Goal: Navigation & Orientation: Find specific page/section

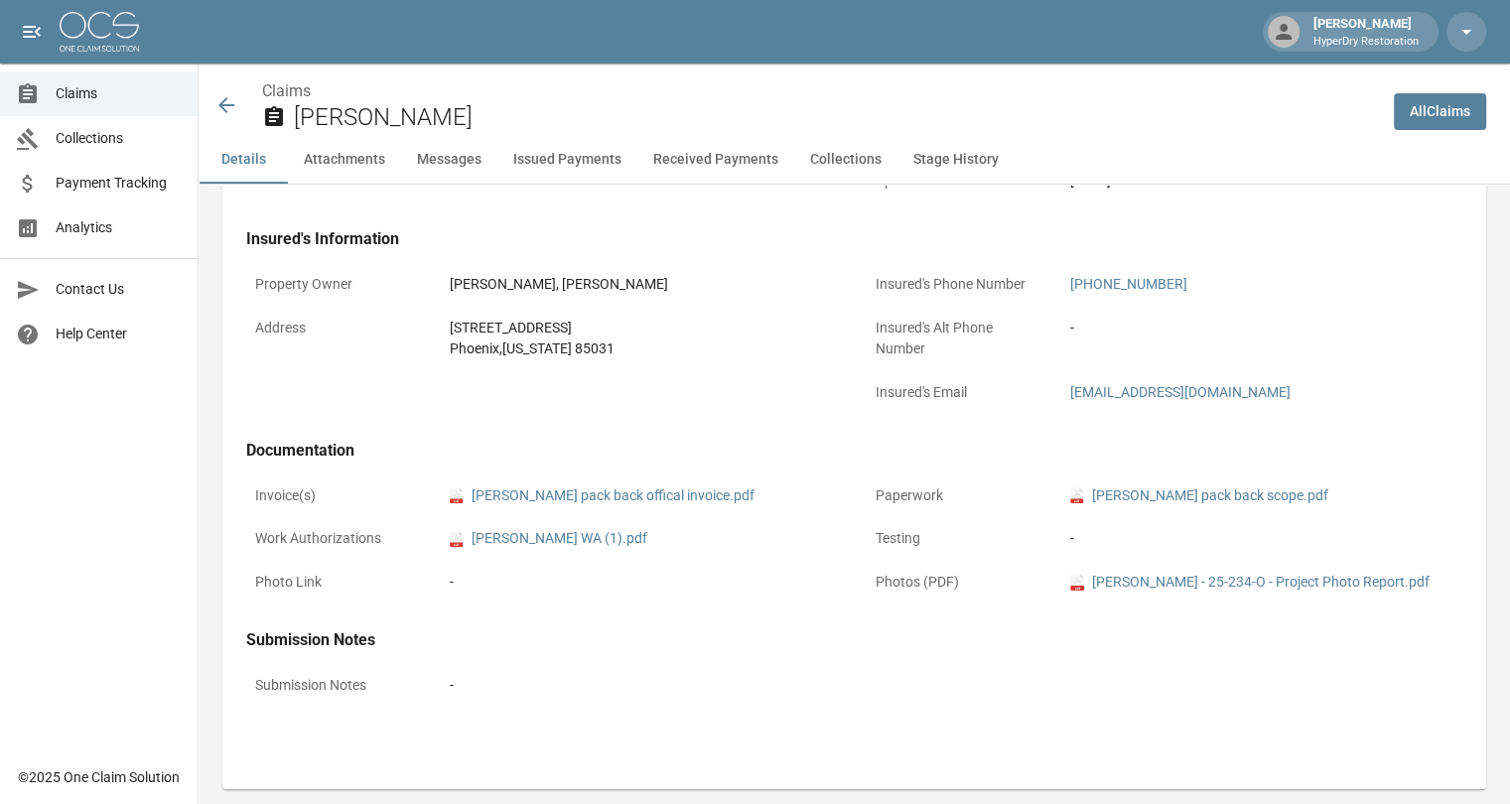
drag, startPoint x: 0, startPoint y: 0, endPoint x: 101, endPoint y: 100, distance: 142.5
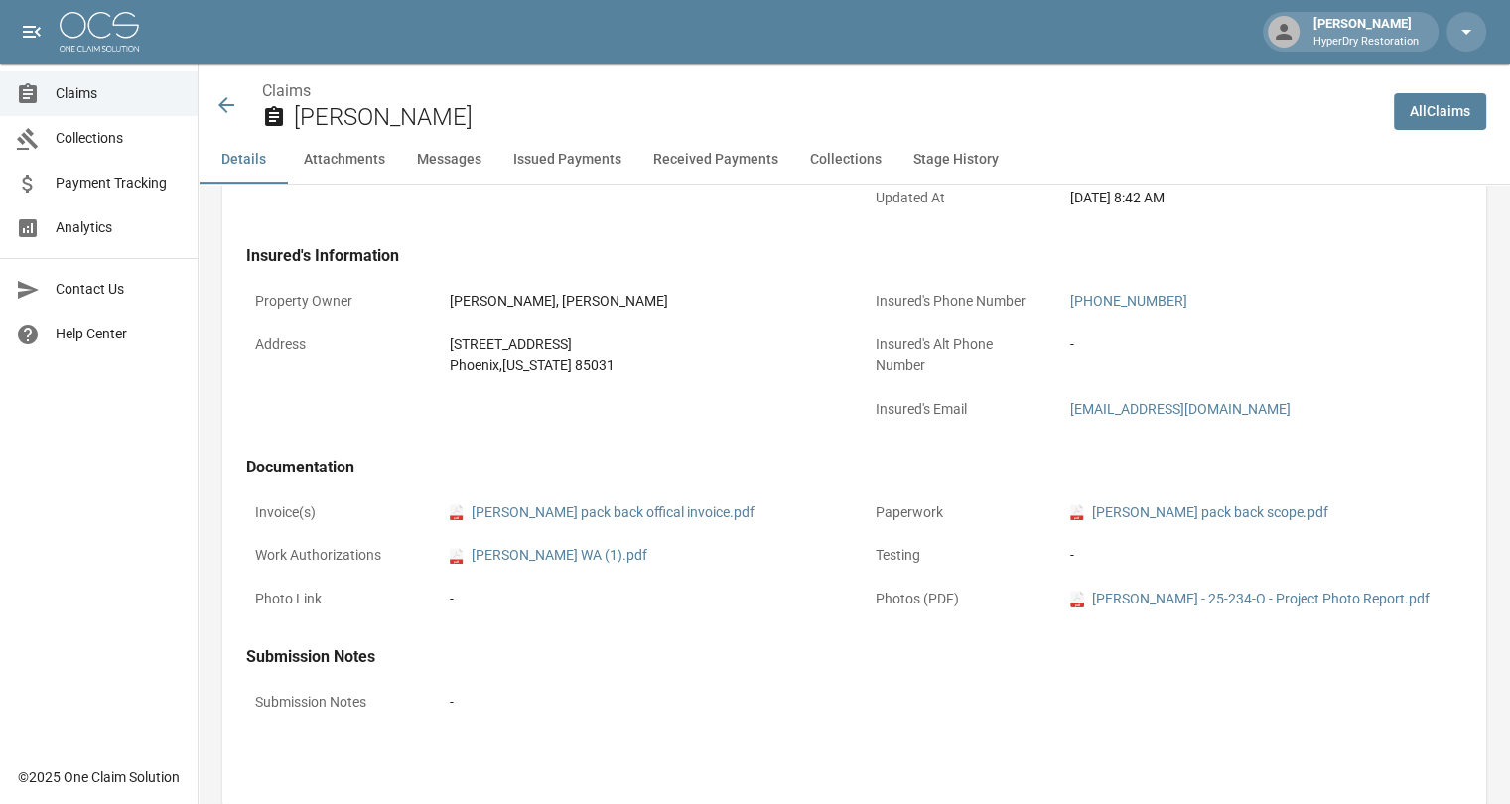
click at [101, 100] on span "Claims" at bounding box center [119, 93] width 126 height 21
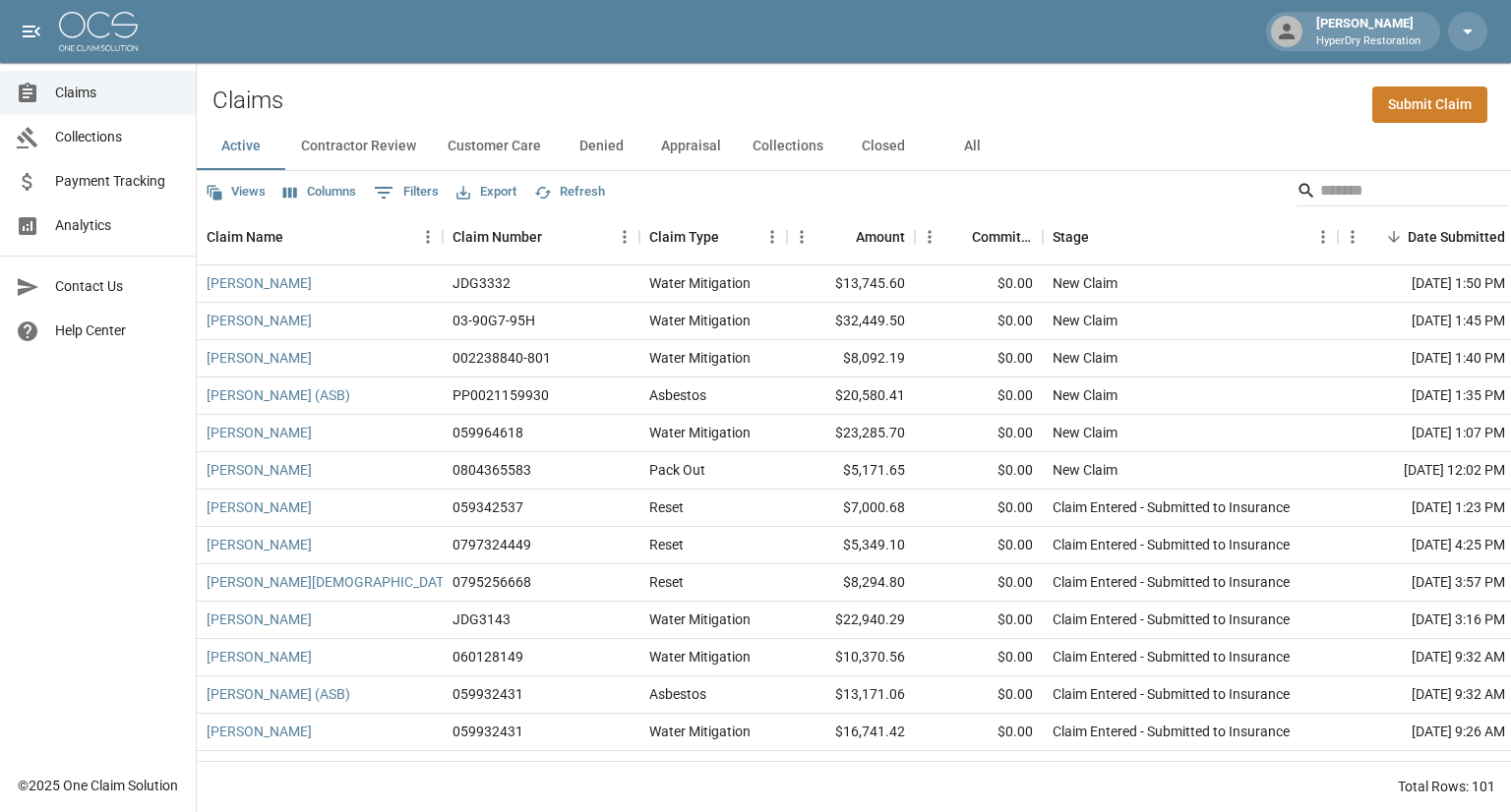
click at [135, 189] on span "Payment Tracking" at bounding box center [118, 181] width 125 height 21
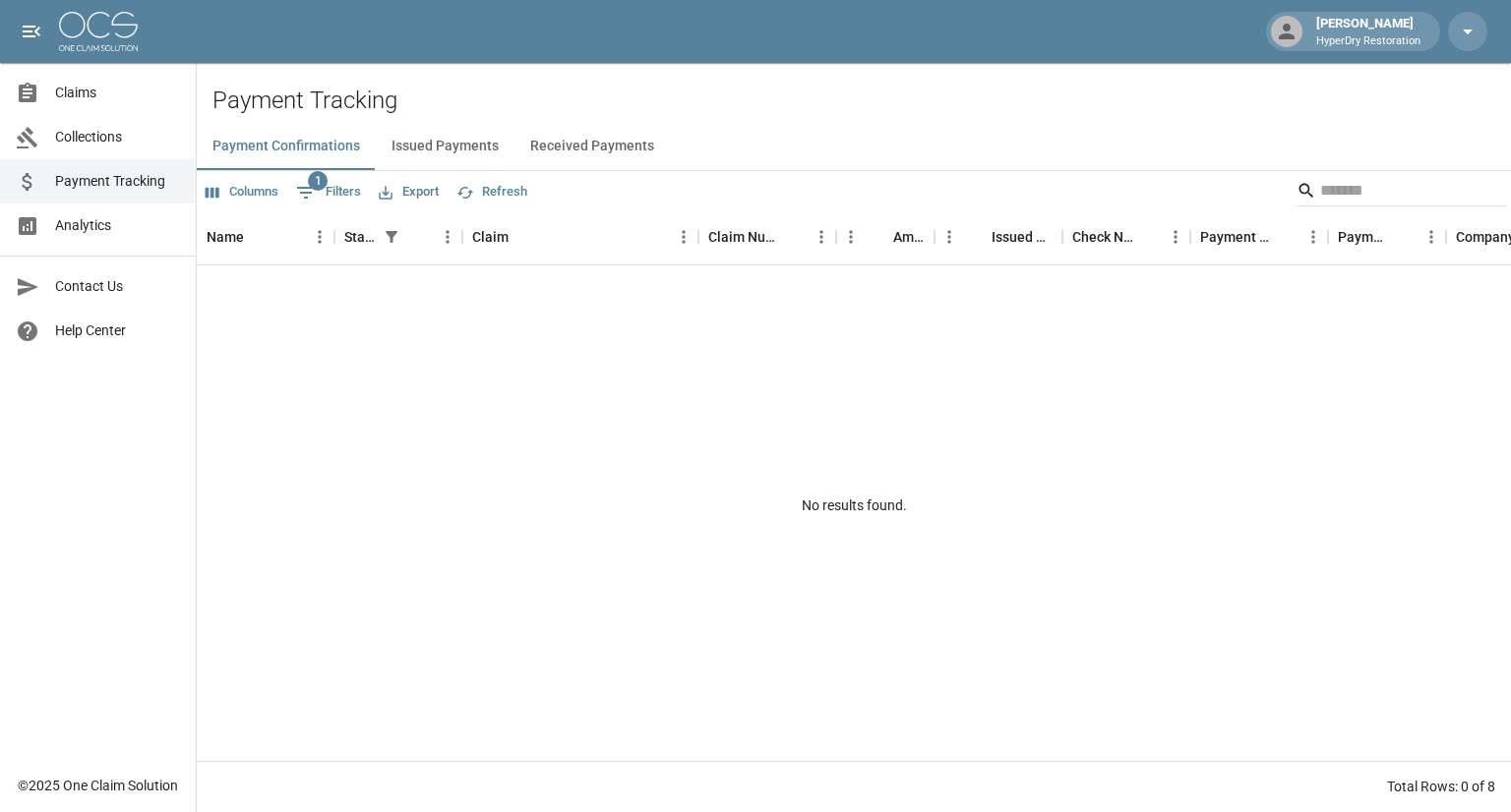
click at [587, 141] on button "Received Payments" at bounding box center [592, 147] width 156 height 48
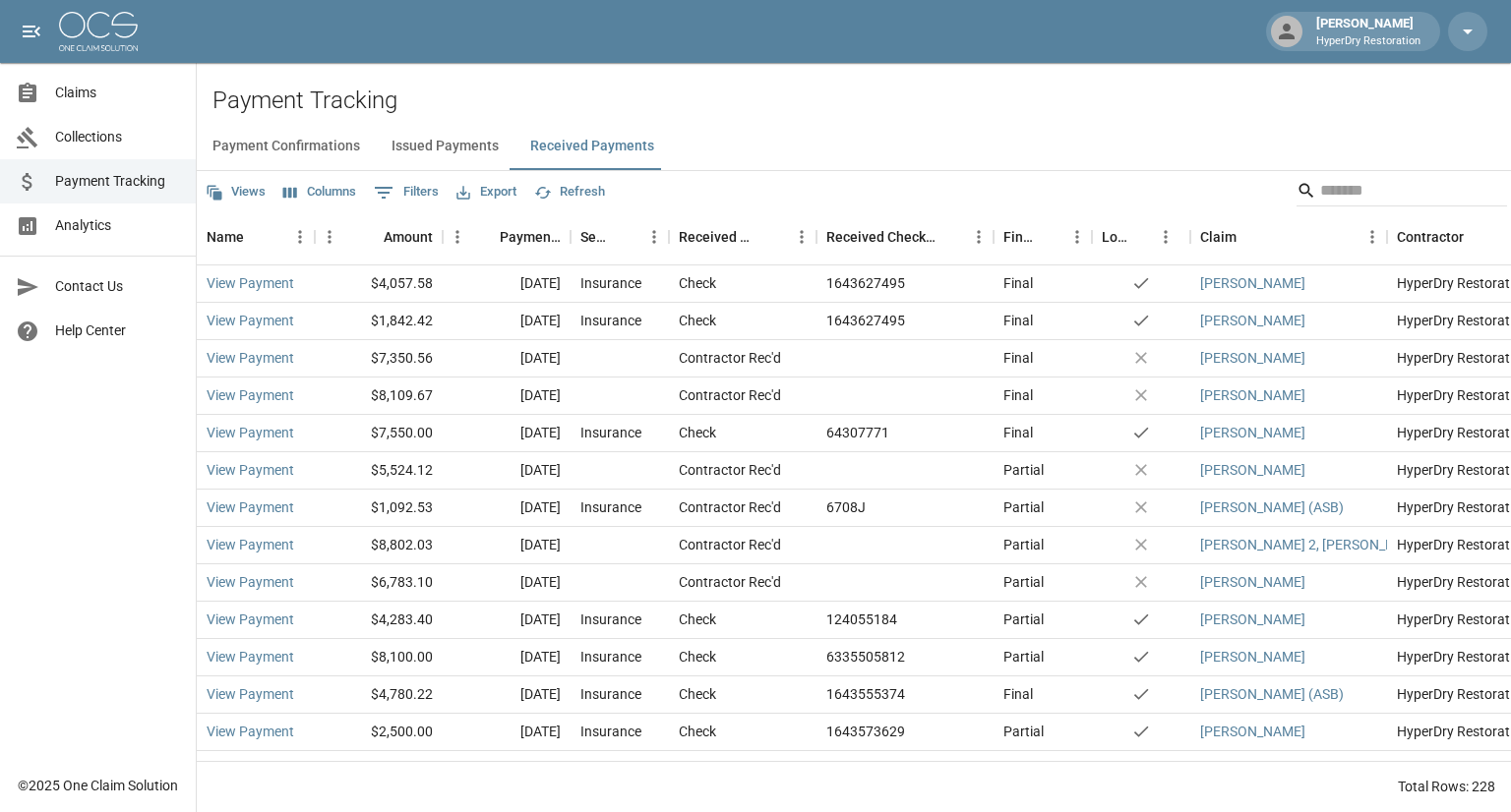
click at [96, 140] on span "Collections" at bounding box center [118, 137] width 125 height 21
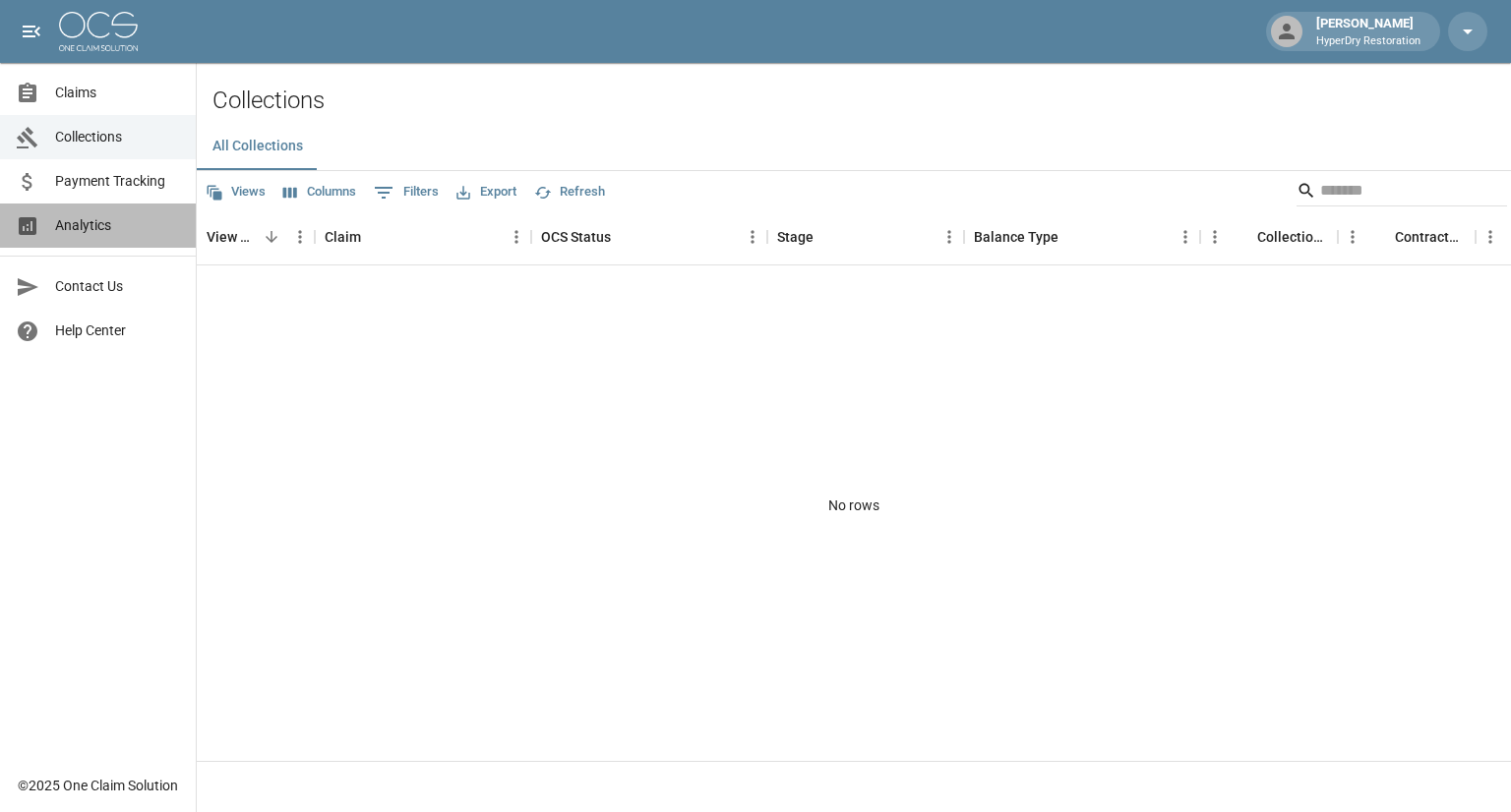
click at [133, 234] on span "Analytics" at bounding box center [118, 225] width 125 height 21
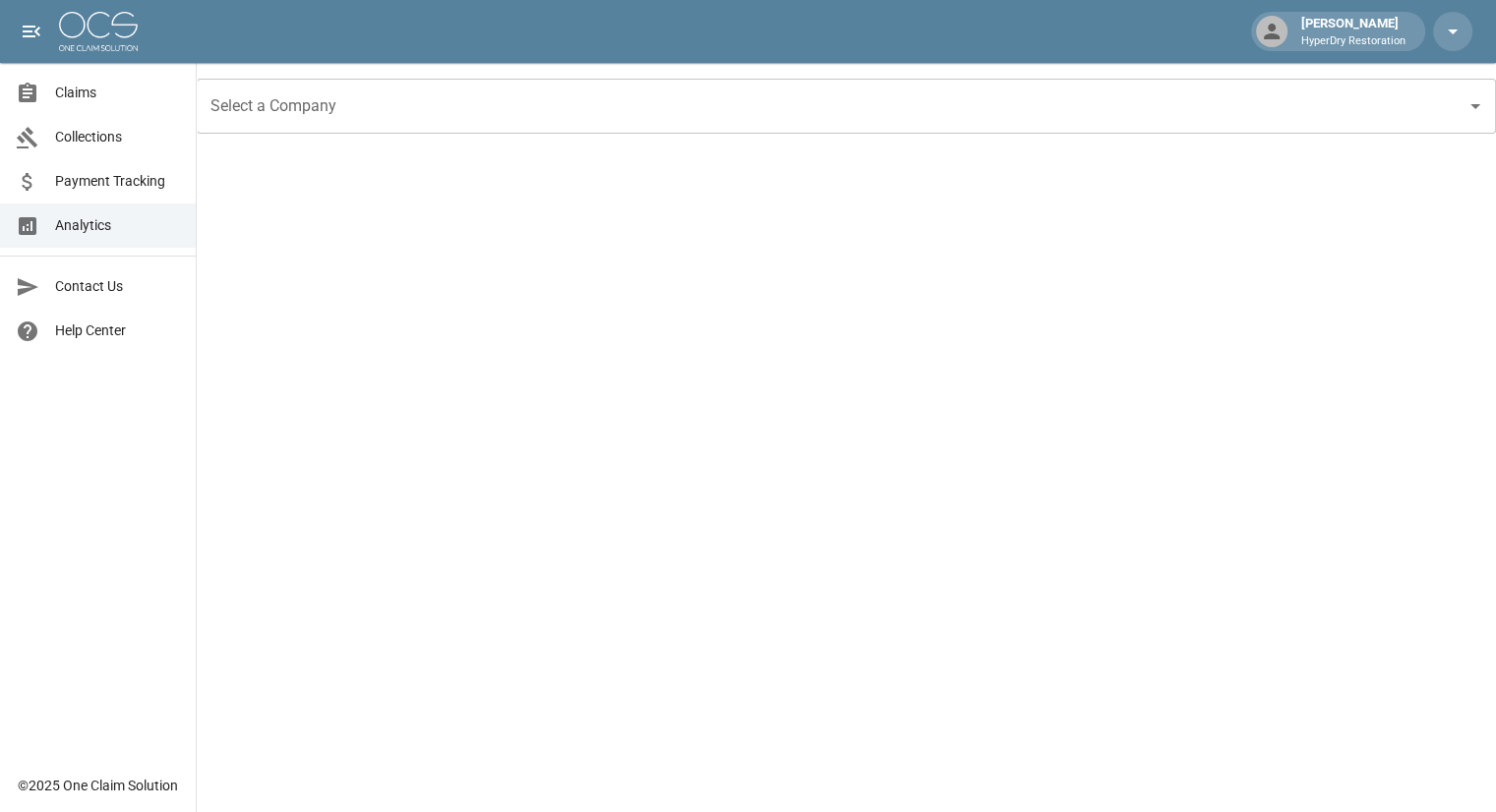
click at [126, 142] on span "Collections" at bounding box center [118, 137] width 125 height 21
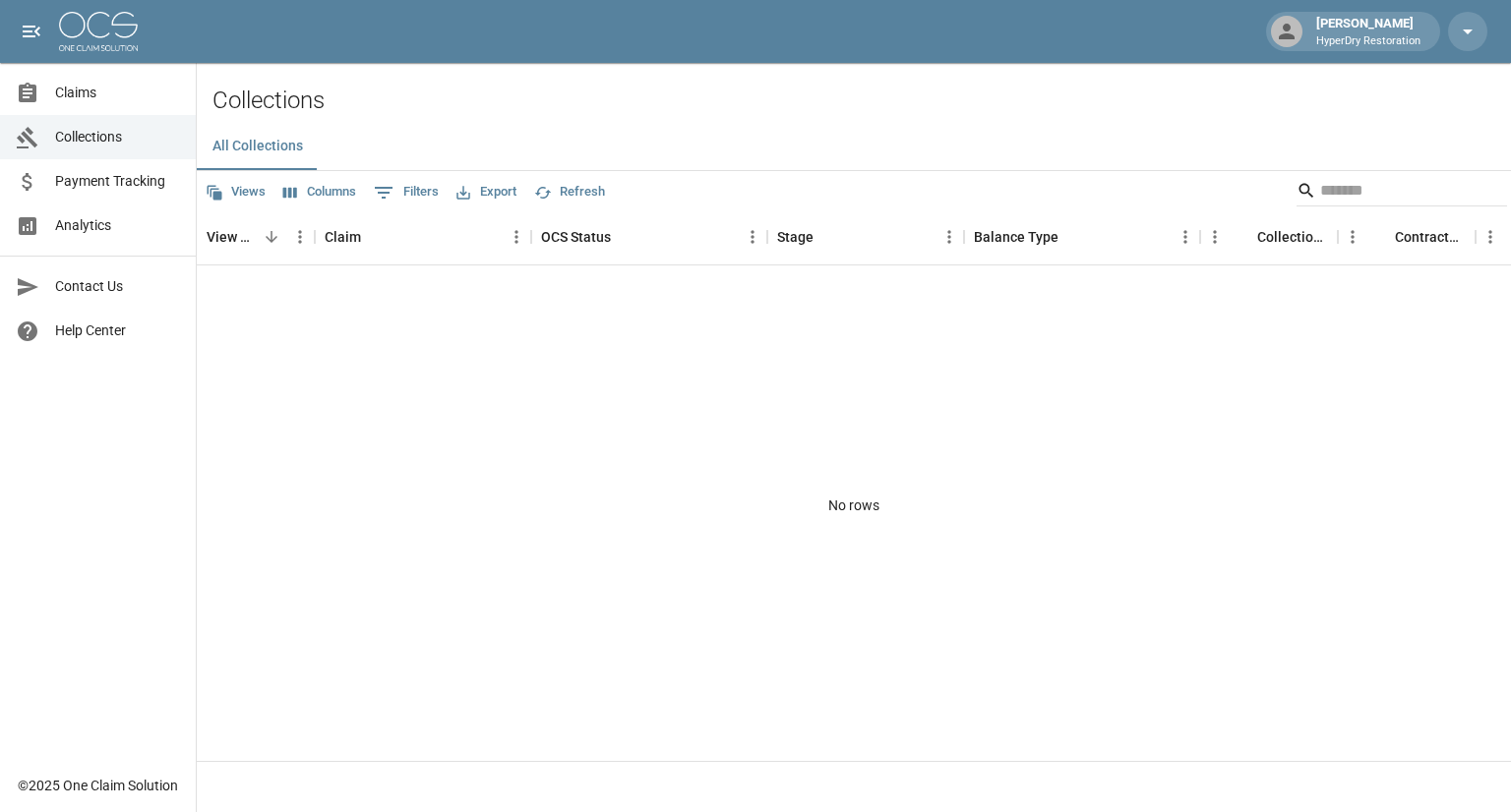
click at [121, 215] on span "Analytics" at bounding box center [118, 225] width 125 height 21
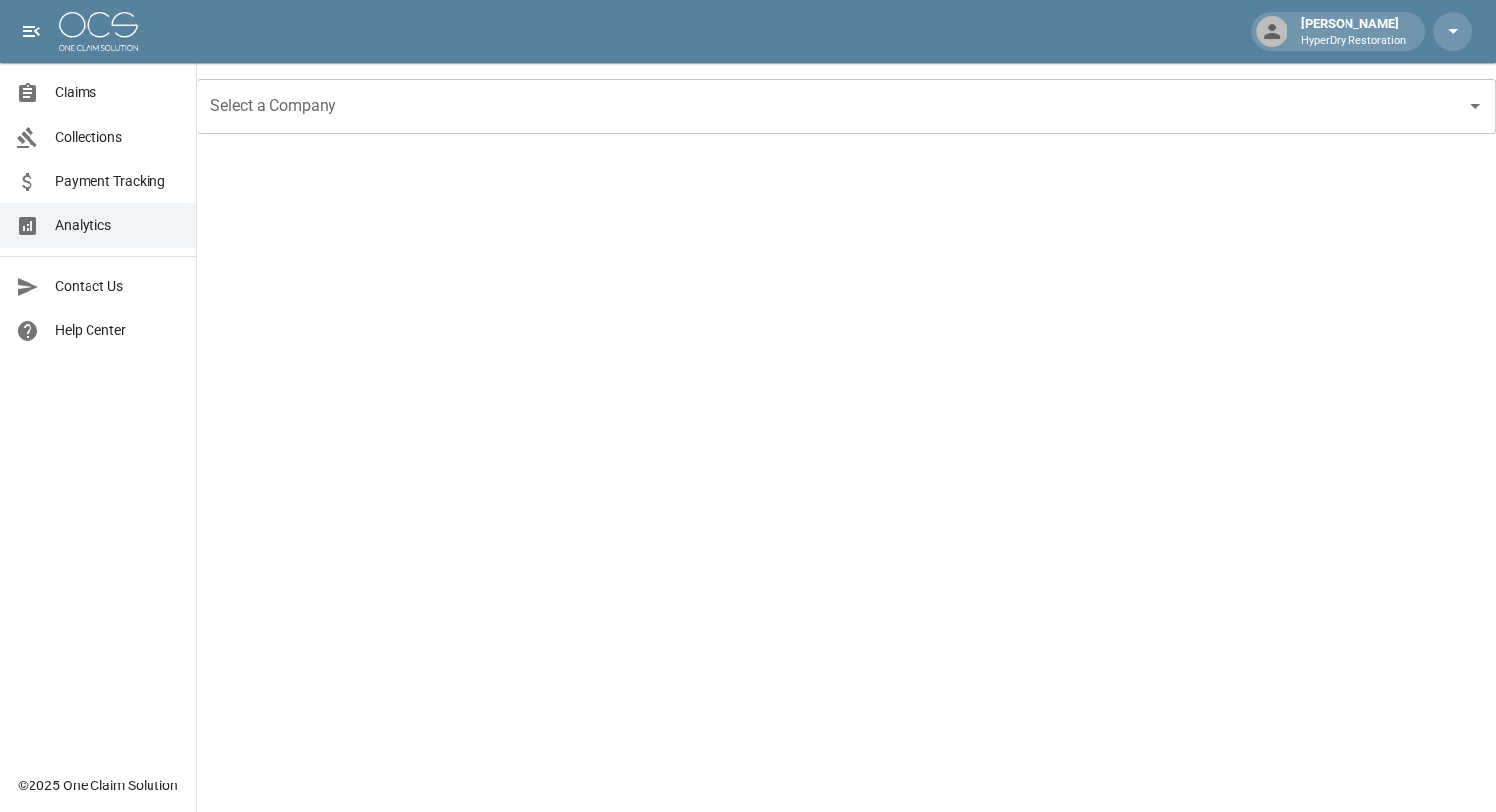
click at [90, 180] on span "Payment Tracking" at bounding box center [118, 181] width 125 height 21
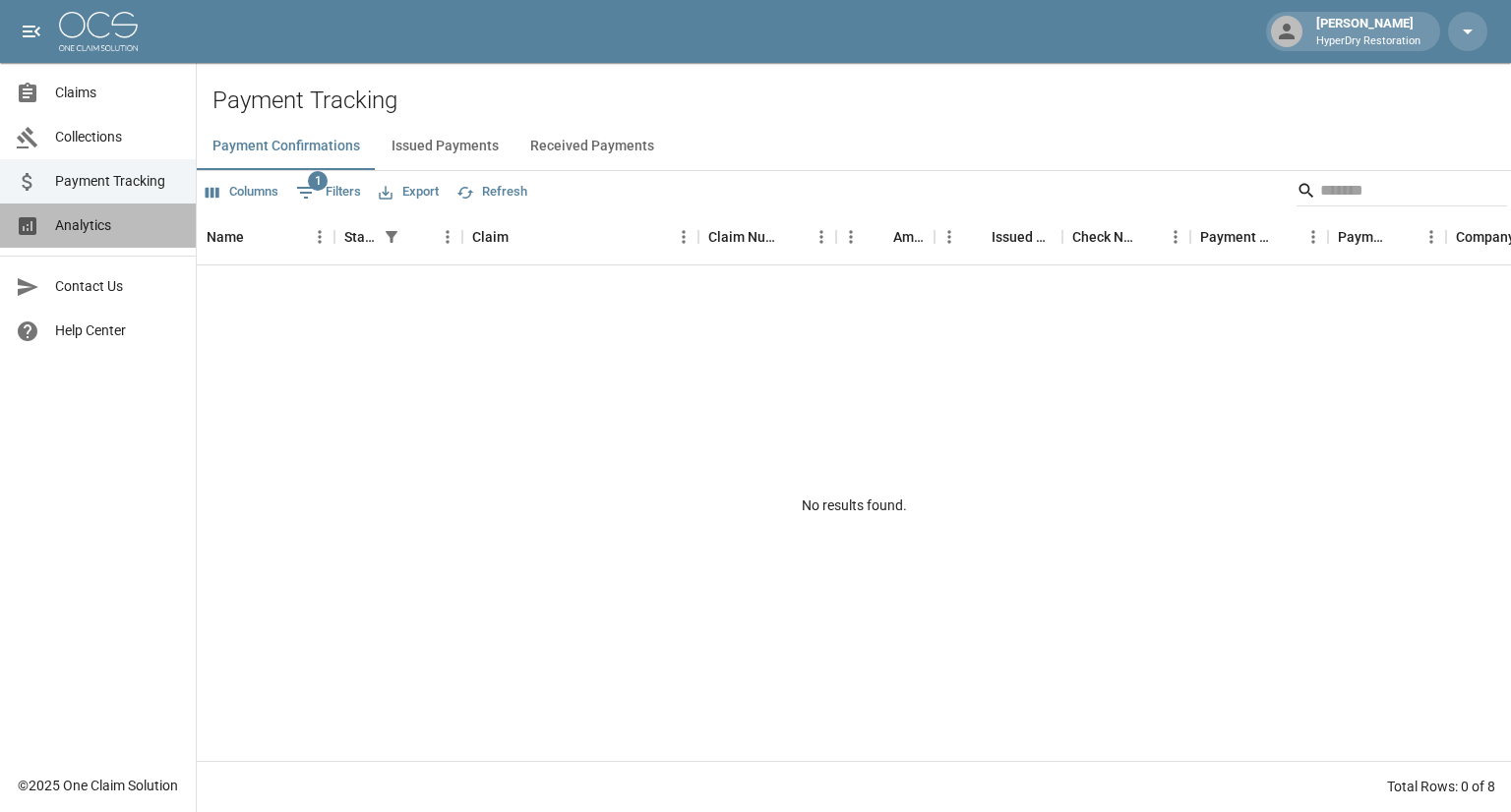
click at [70, 225] on span "Analytics" at bounding box center [118, 225] width 125 height 21
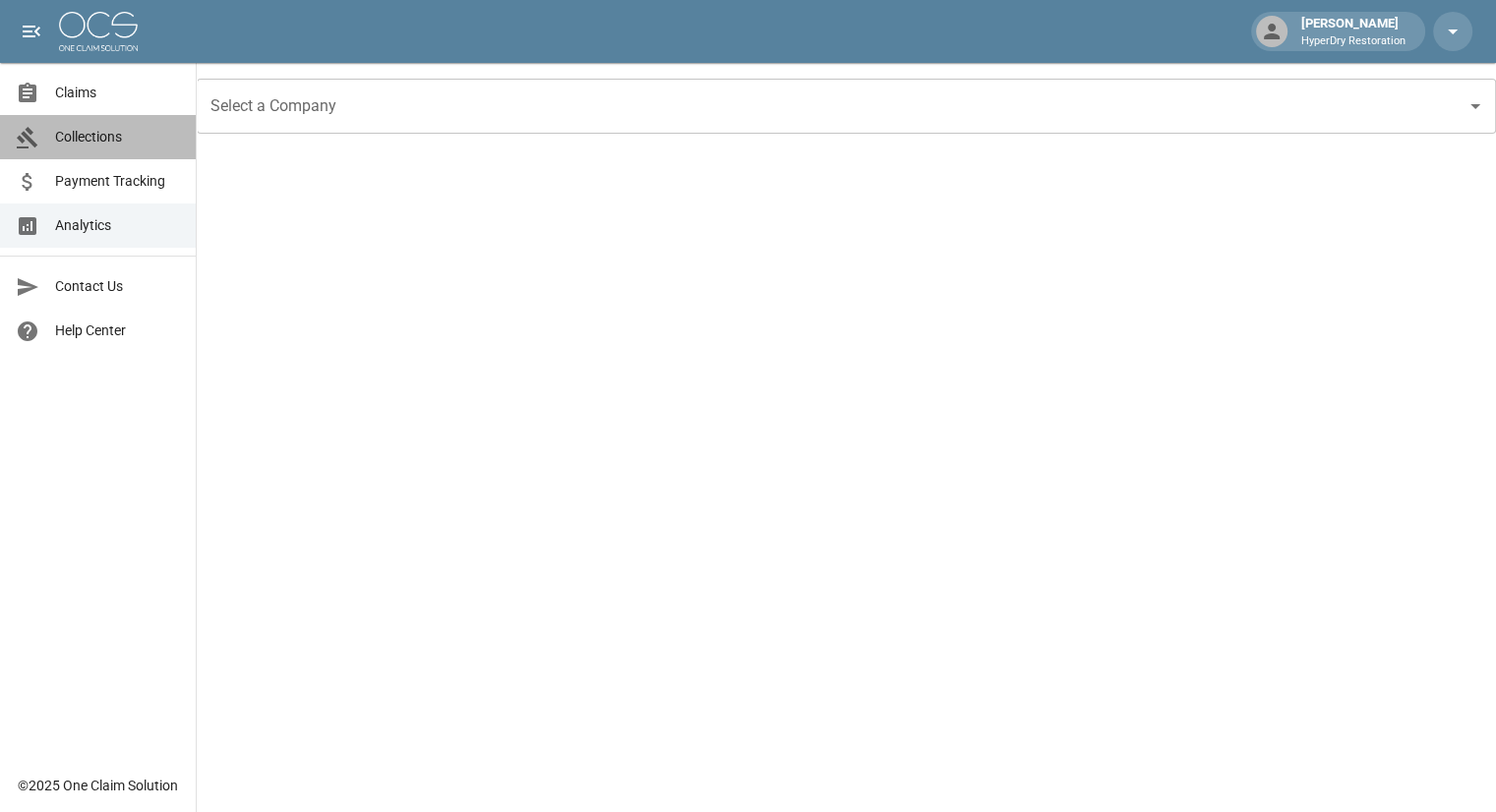
click at [101, 143] on span "Collections" at bounding box center [118, 137] width 125 height 21
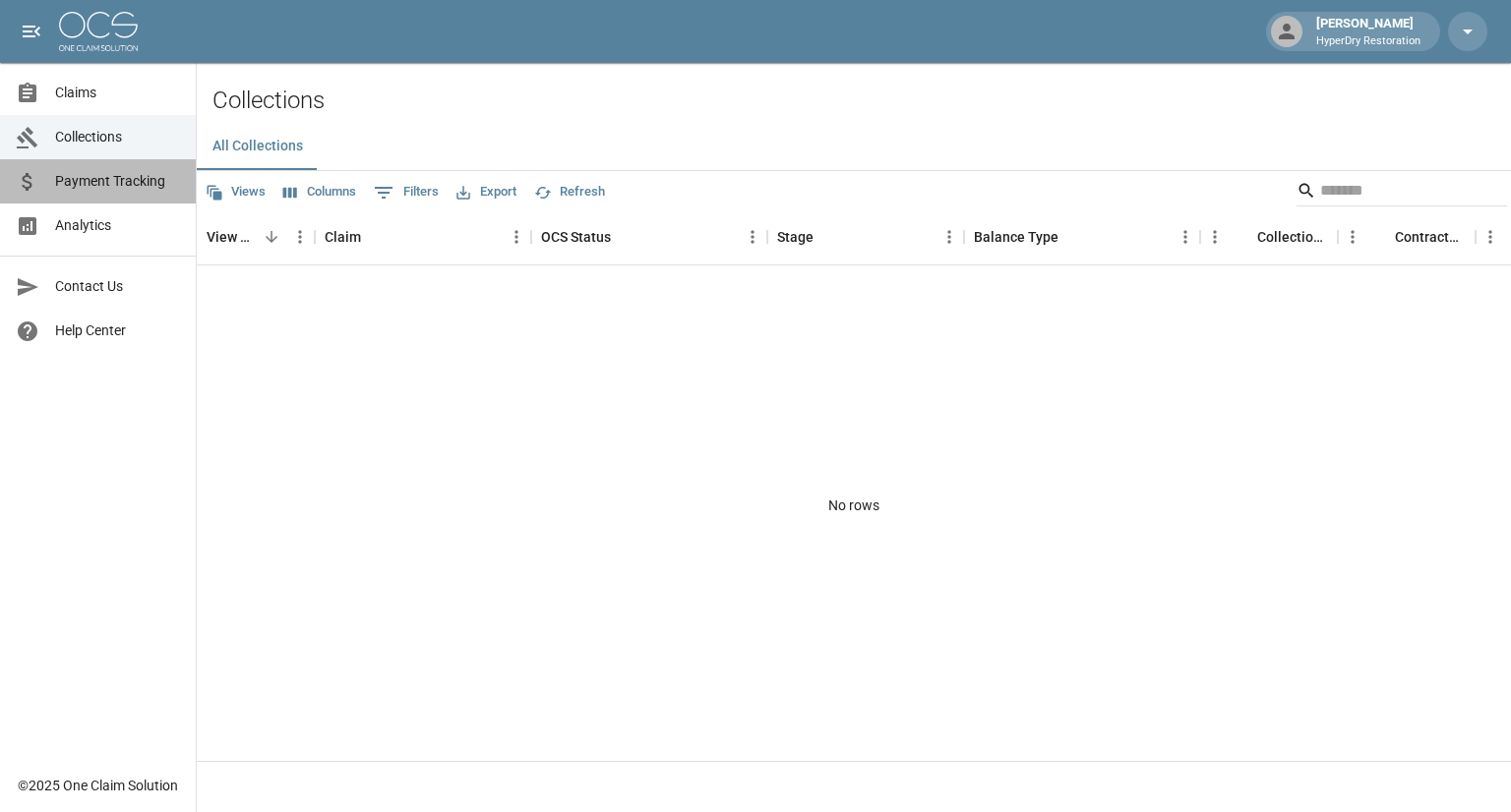
click at [102, 188] on span "Payment Tracking" at bounding box center [118, 181] width 125 height 21
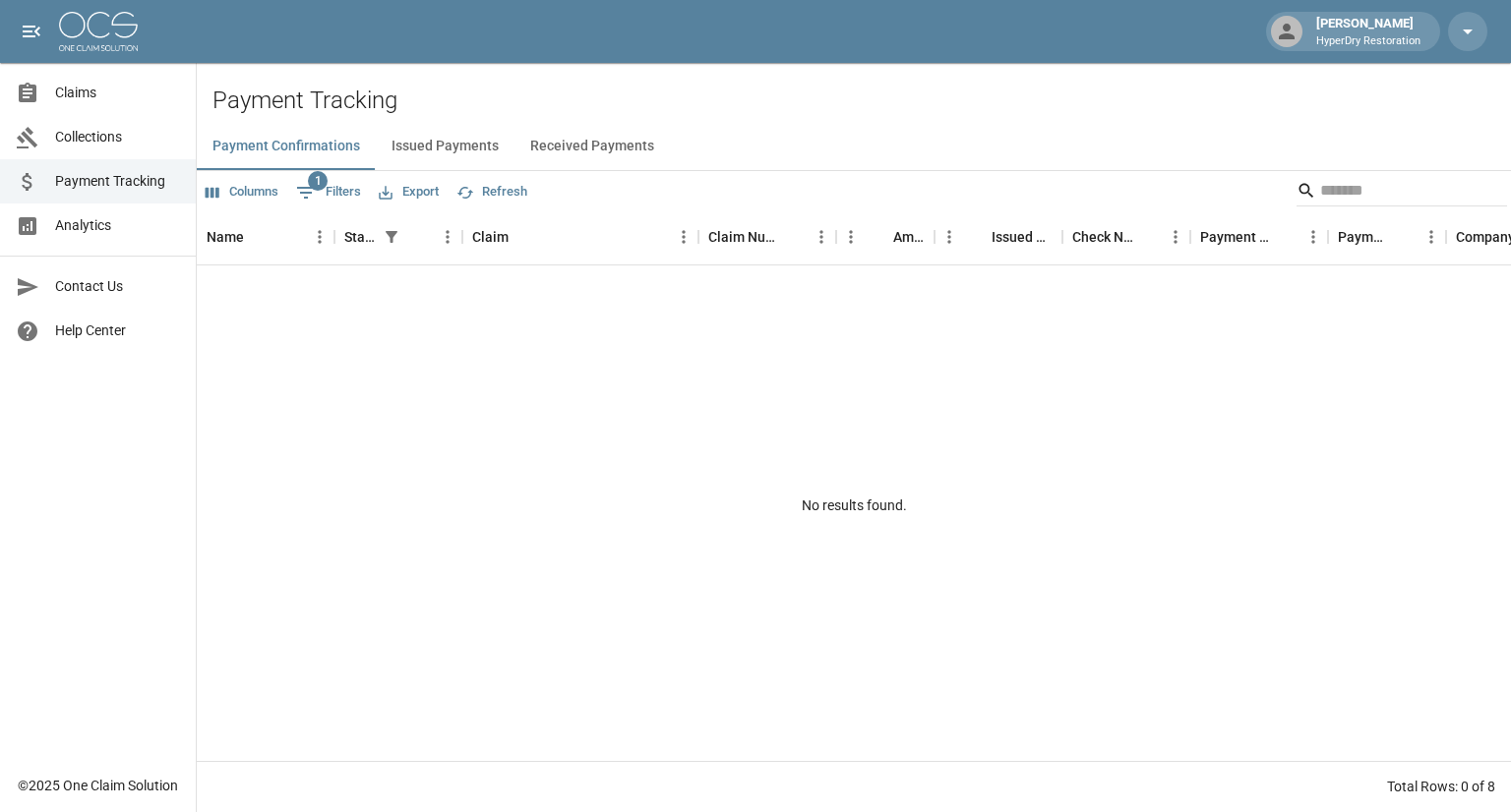
click at [105, 223] on span "Analytics" at bounding box center [118, 225] width 125 height 21
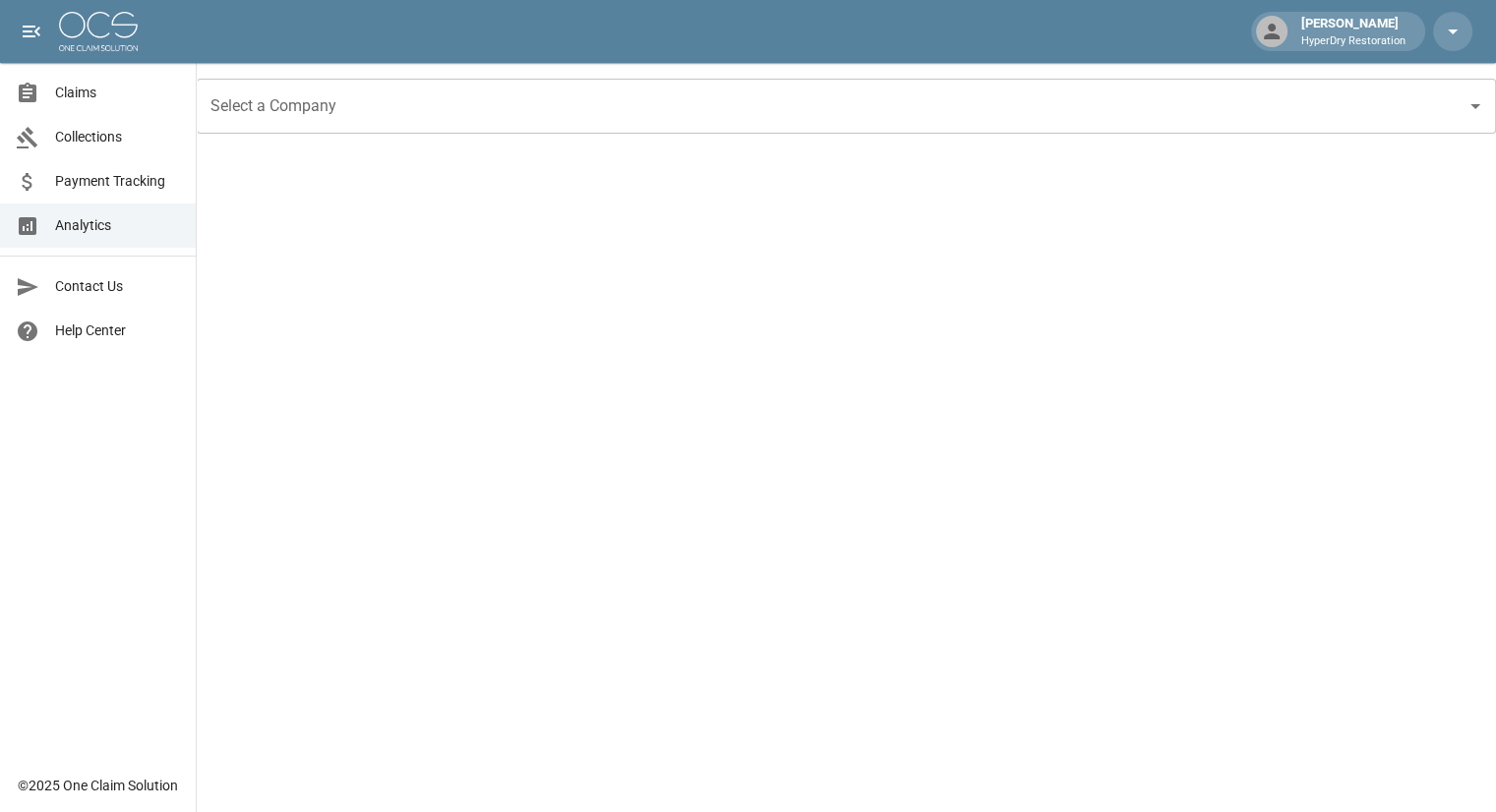
click at [120, 95] on span "Claims" at bounding box center [118, 92] width 125 height 21
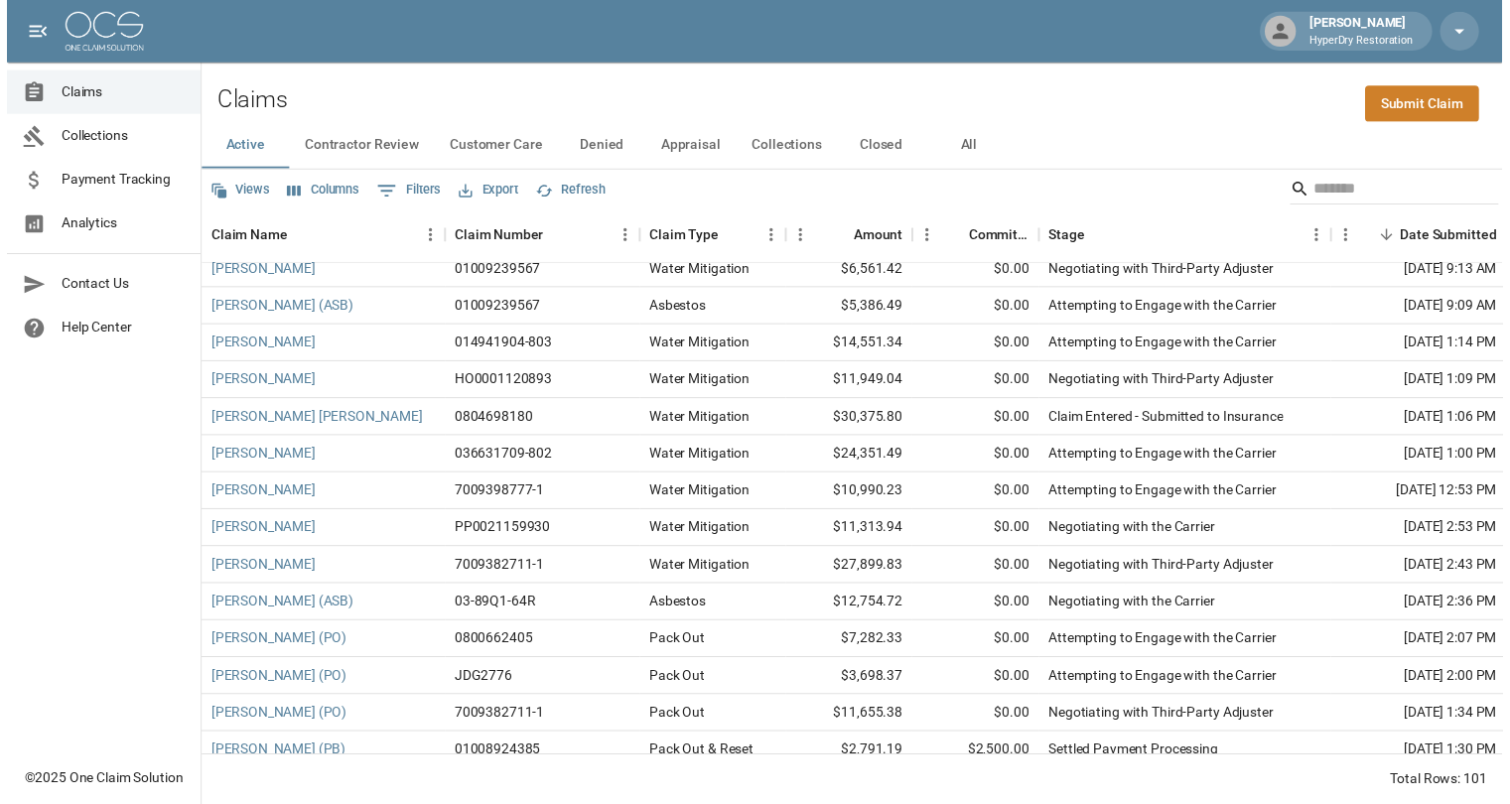
scroll to position [882, 0]
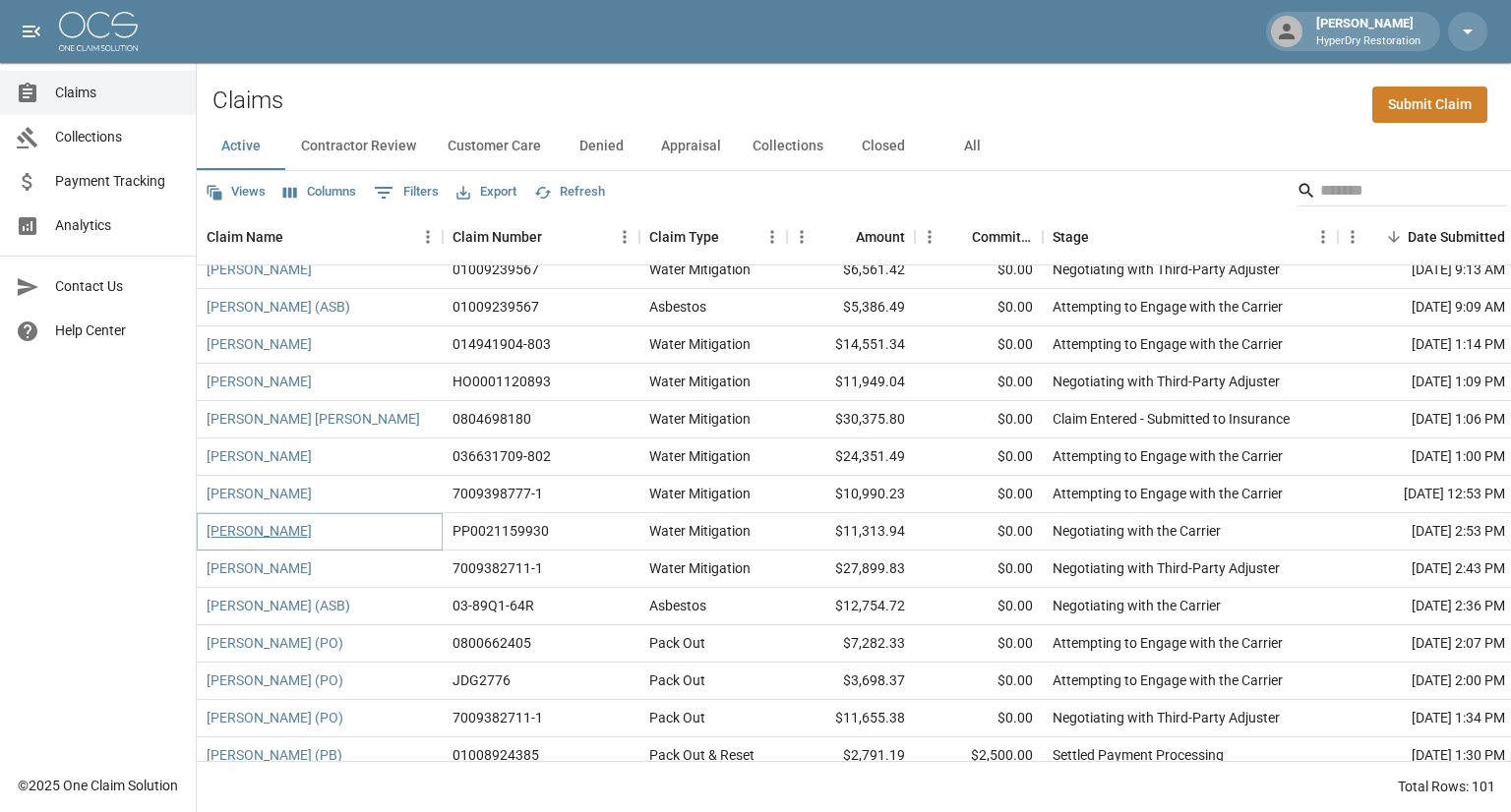
click at [245, 534] on link "[PERSON_NAME]" at bounding box center [260, 531] width 105 height 20
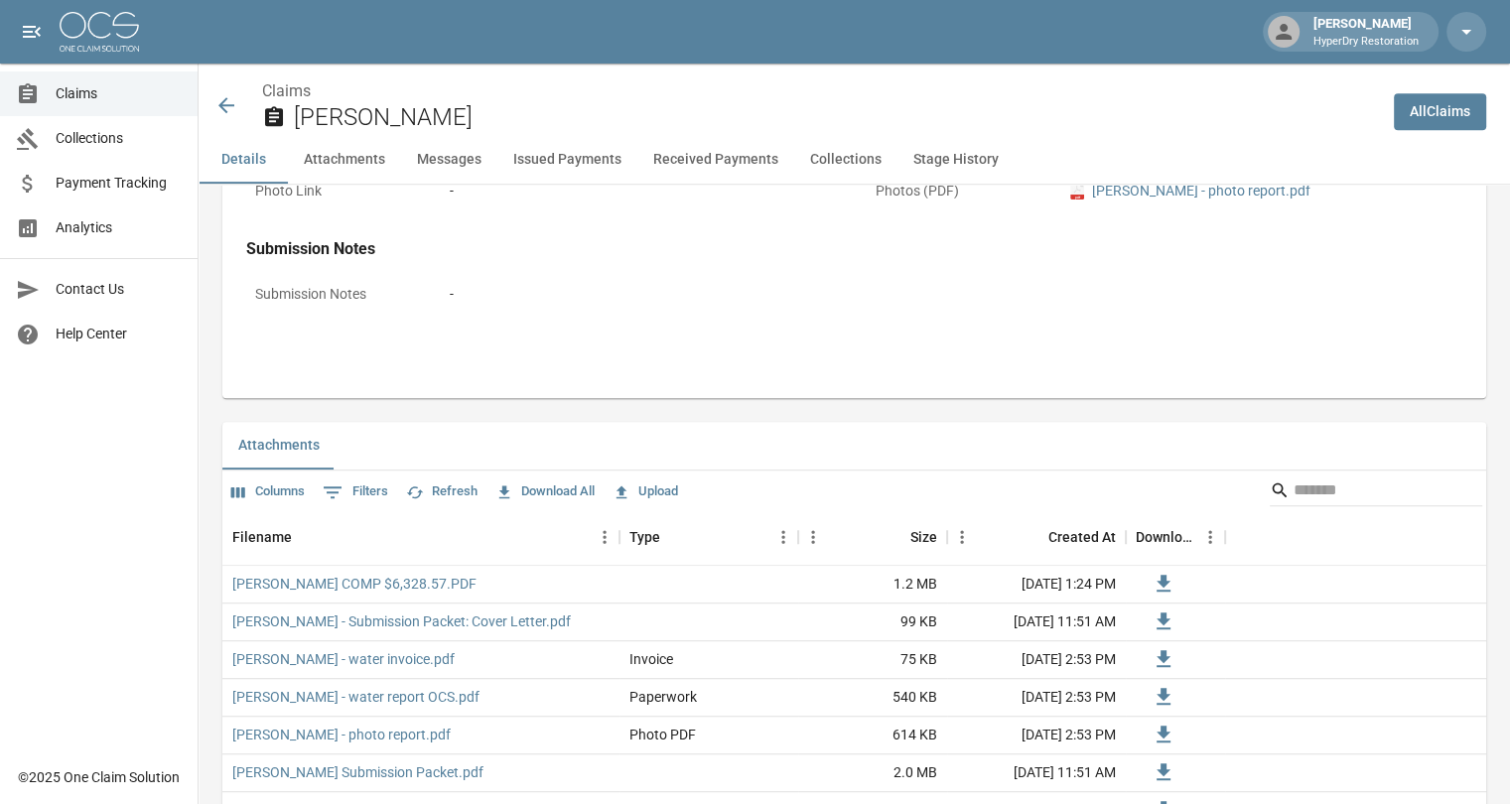
scroll to position [980, 0]
click at [224, 108] on icon at bounding box center [226, 105] width 24 height 24
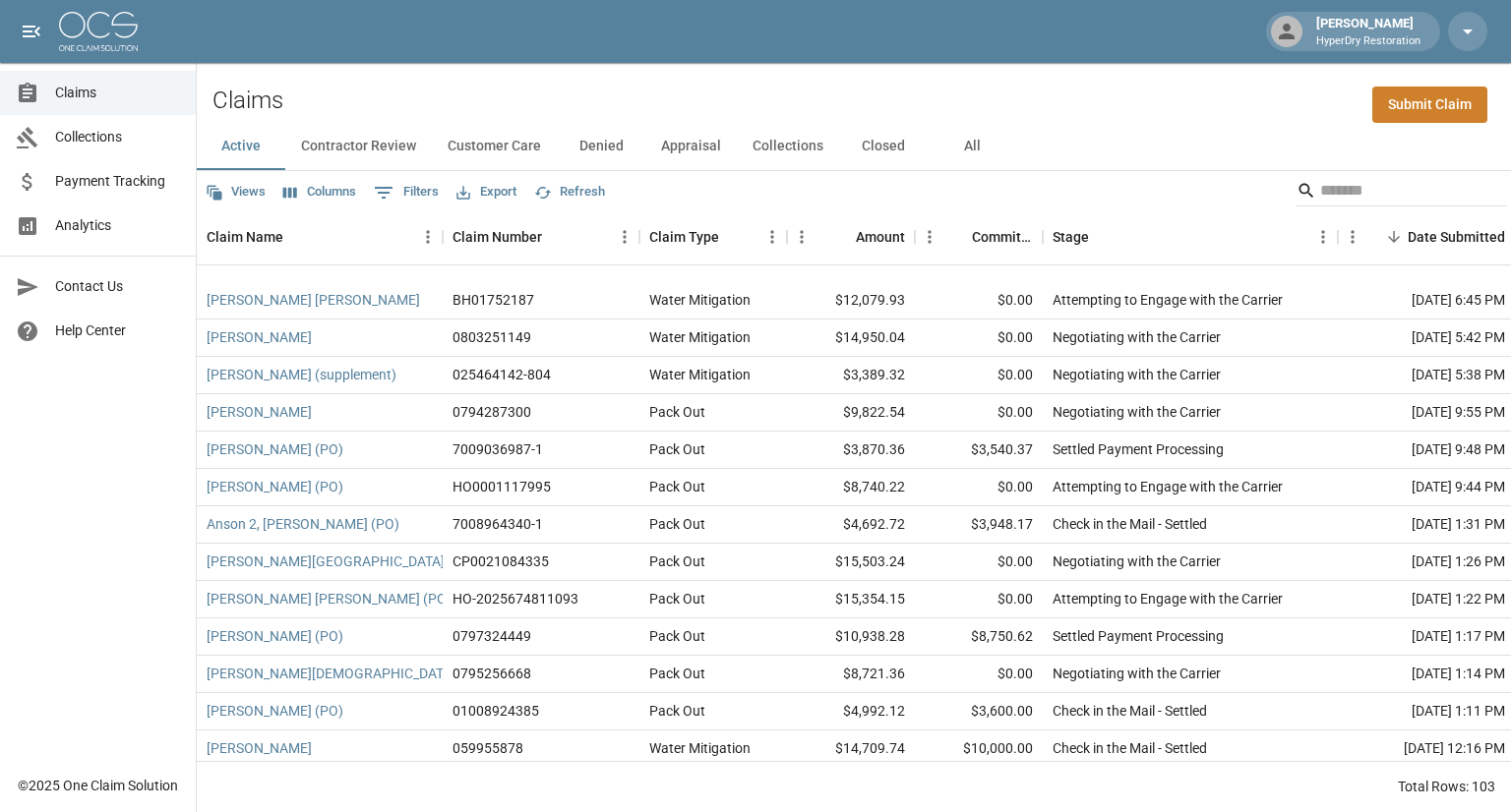
scroll to position [2272, 0]
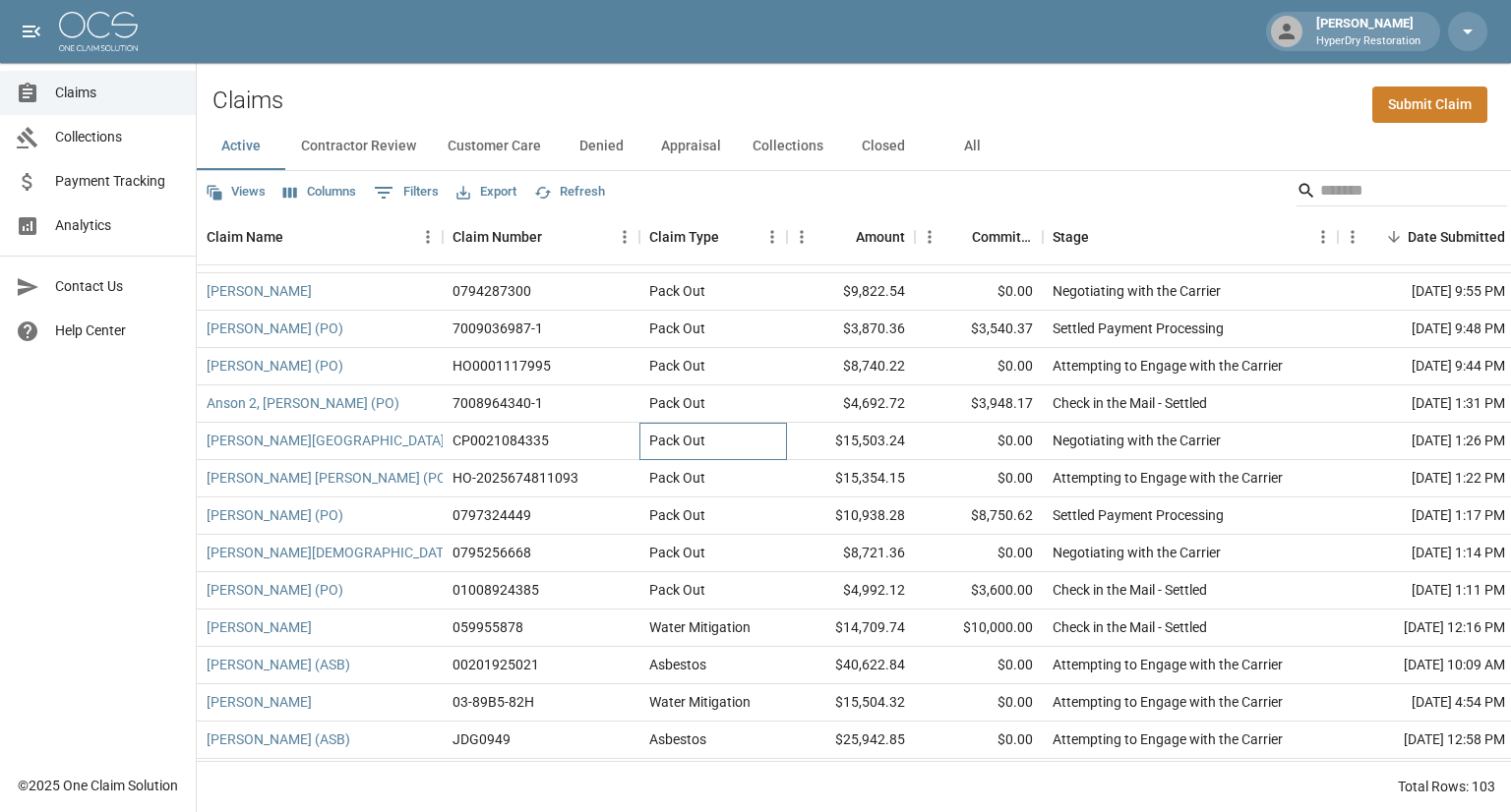
click at [699, 434] on div "Pack Out" at bounding box center [677, 441] width 56 height 20
